Goal: Task Accomplishment & Management: Use online tool/utility

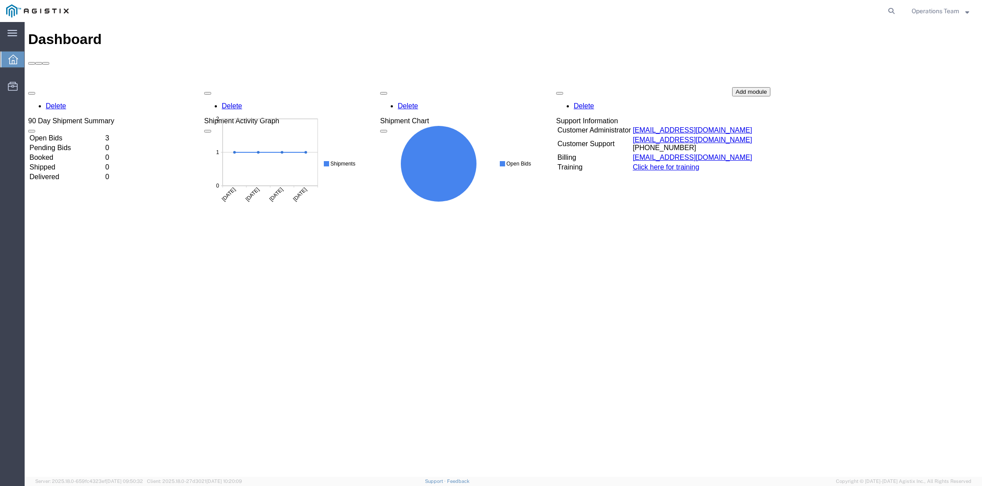
click at [64, 134] on td "Open Bids" at bounding box center [66, 138] width 75 height 9
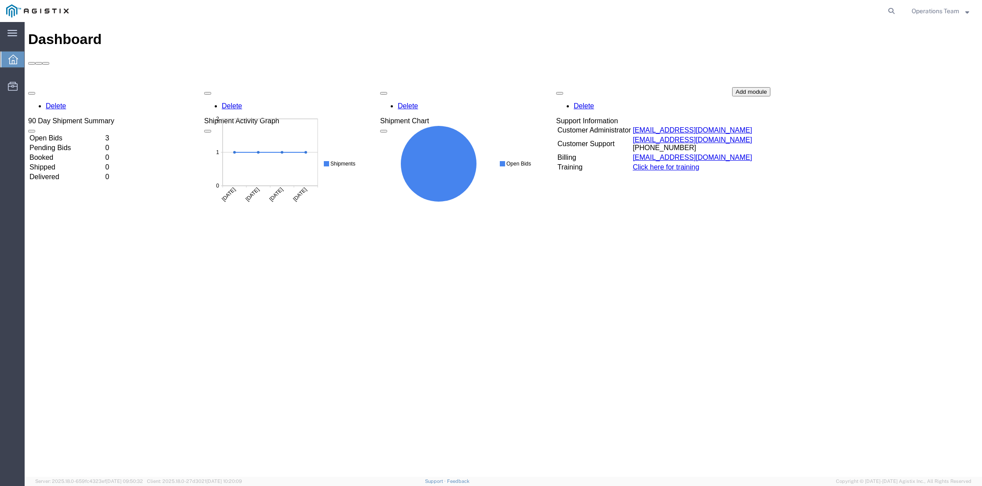
click at [61, 134] on td "Open Bids" at bounding box center [66, 138] width 75 height 9
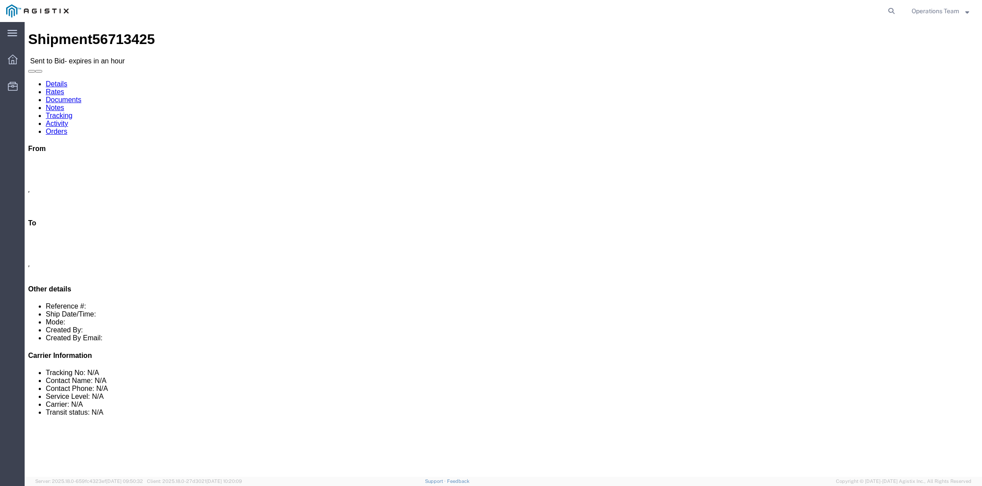
click at [49, 80] on link "Details" at bounding box center [57, 83] width 22 height 7
click link "Documents"
